Goal: Information Seeking & Learning: Learn about a topic

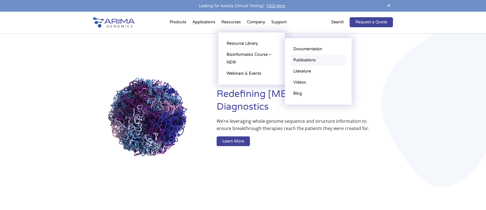
click at [305, 60] on link "Publications" at bounding box center [317, 60] width 55 height 11
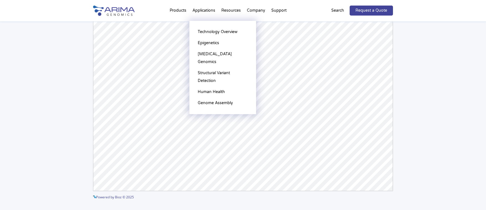
scroll to position [89, 0]
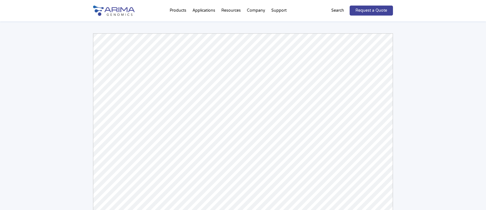
scroll to position [44, 0]
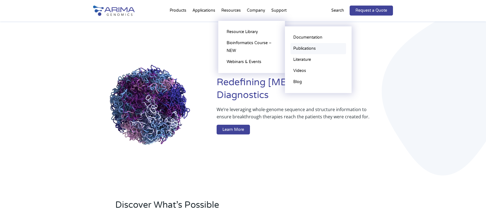
click at [307, 48] on link "Publications" at bounding box center [317, 48] width 55 height 11
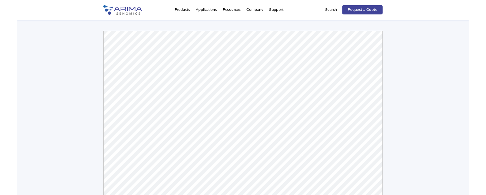
scroll to position [44, 0]
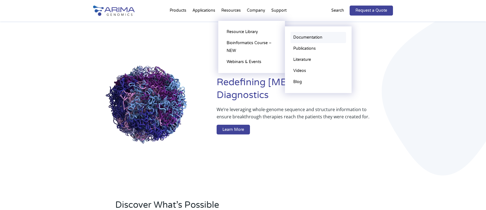
click at [307, 37] on link "Documentation" at bounding box center [317, 37] width 55 height 11
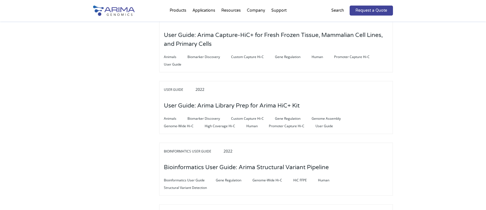
scroll to position [355, 0]
